Goal: Task Accomplishment & Management: Manage account settings

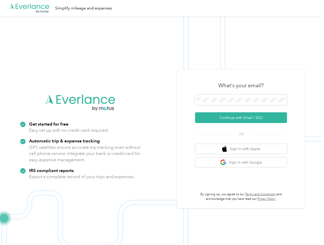
click at [162, 123] on img at bounding box center [161, 138] width 322 height 245
click at [162, 8] on div ".cls-1 { fill: #00adee; } .cls-2 { fill: #fff; } .cls-3 { fill: #707372; } .cls…" at bounding box center [161, 8] width 322 height 16
click at [243, 118] on button "Continue with Email / SSO" at bounding box center [241, 117] width 92 height 11
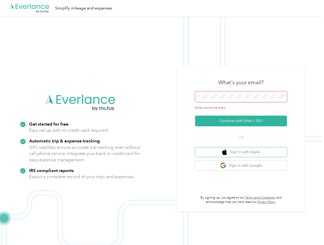
click at [243, 149] on button "Sign in with Apple" at bounding box center [241, 152] width 92 height 10
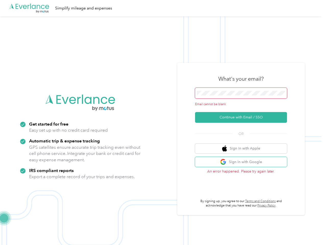
click at [243, 163] on button "Sign in with Google" at bounding box center [241, 162] width 92 height 10
